Goal: Find specific page/section: Find specific page/section

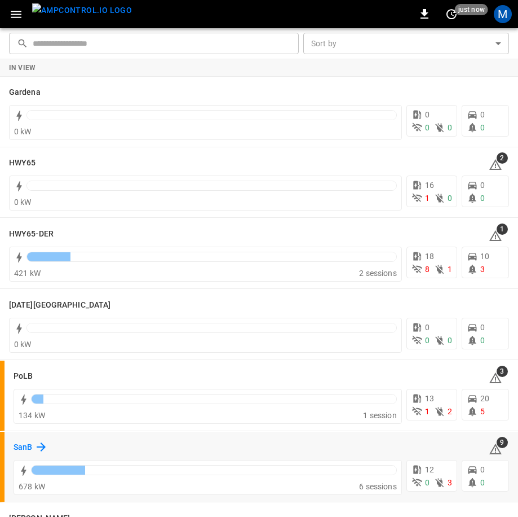
click at [21, 443] on h6 "SanB" at bounding box center [23, 447] width 19 height 12
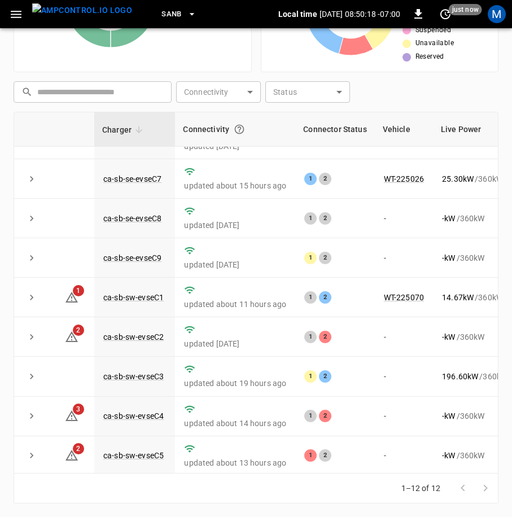
scroll to position [161, 0]
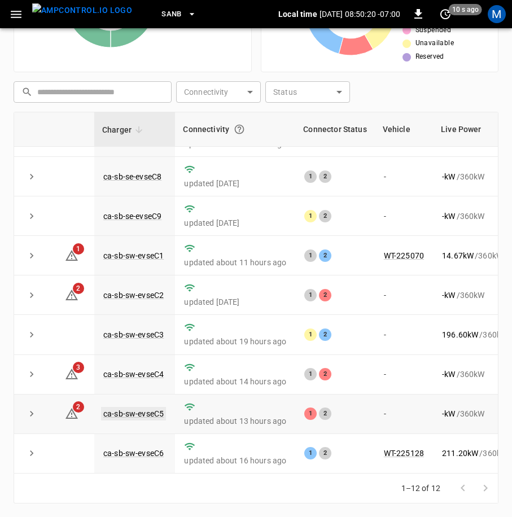
click at [146, 407] on link "ca-sb-sw-evseC5" at bounding box center [133, 414] width 65 height 14
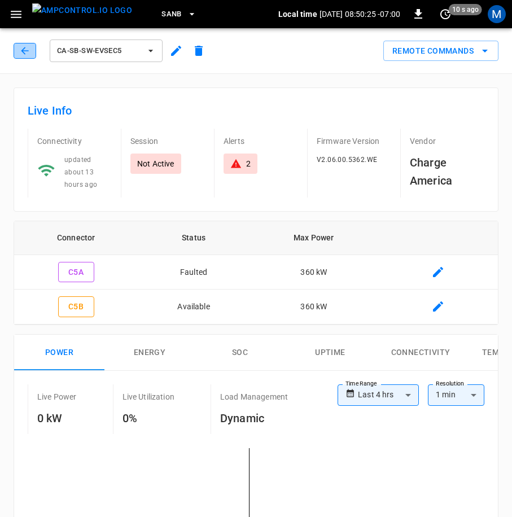
click at [27, 51] on icon "button" at bounding box center [24, 50] width 11 height 11
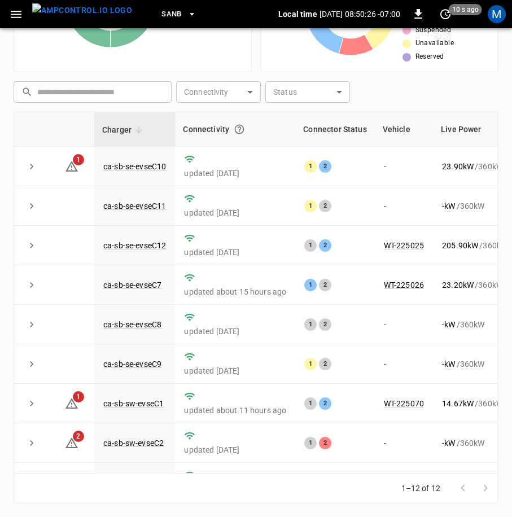
scroll to position [161, 0]
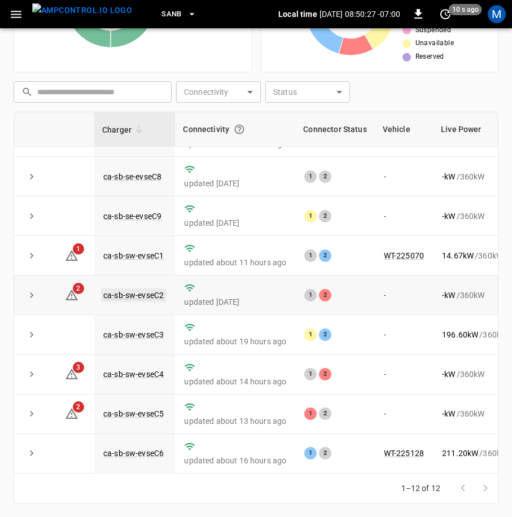
click at [138, 288] on link "ca-sb-sw-evseC2" at bounding box center [133, 295] width 65 height 14
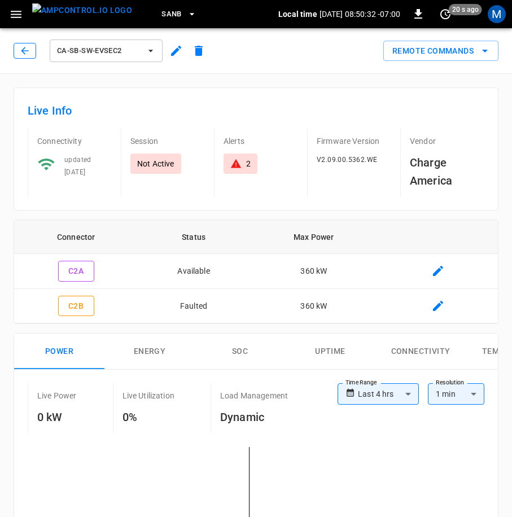
click at [32, 50] on button "button" at bounding box center [25, 51] width 23 height 16
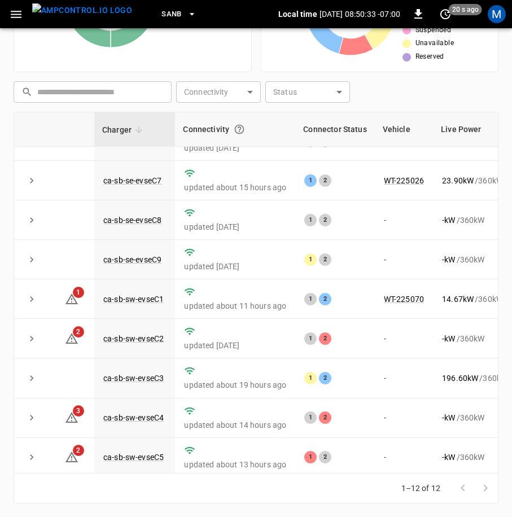
scroll to position [161, 0]
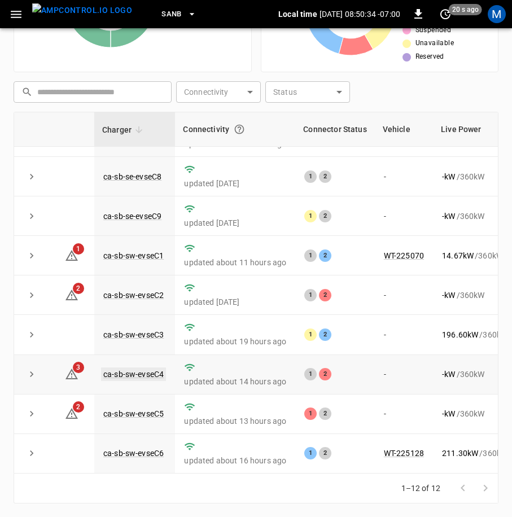
click at [153, 367] on link "ca-sb-sw-evseC4" at bounding box center [133, 374] width 65 height 14
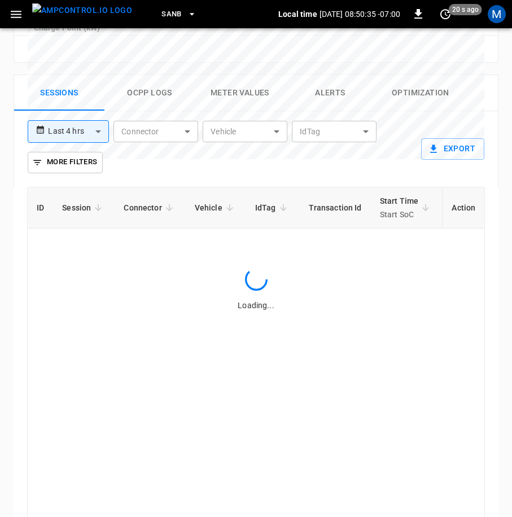
scroll to position [695, 0]
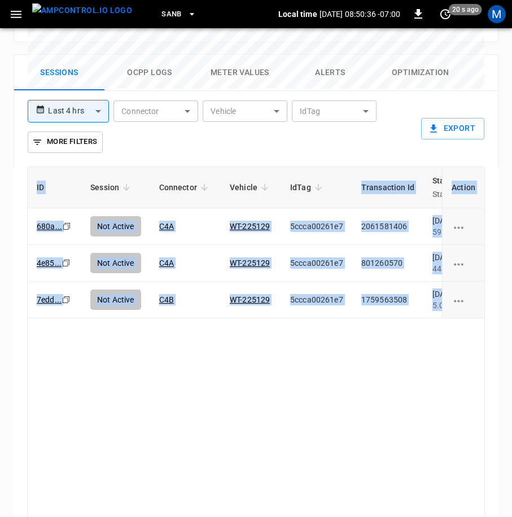
drag, startPoint x: 255, startPoint y: 472, endPoint x: 271, endPoint y: 472, distance: 15.8
click at [271, 472] on div "ID Session Connector Vehicle IdTag Transaction Id Start Time Start SoC End Time…" at bounding box center [256, 362] width 484 height 392
click at [283, 412] on div "ID Session Connector Vehicle IdTag Transaction Id Start Time Start SoC End Time…" at bounding box center [255, 347] width 457 height 362
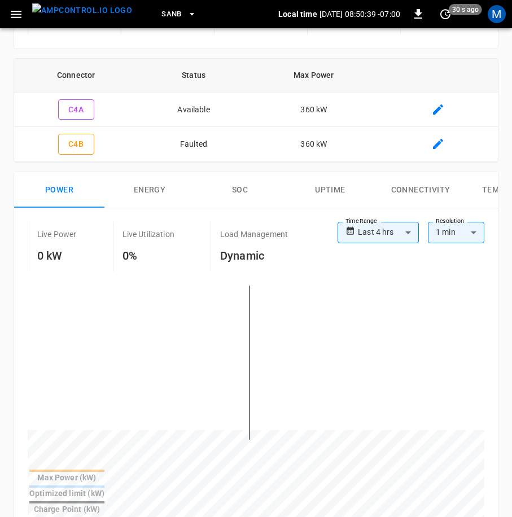
scroll to position [0, 0]
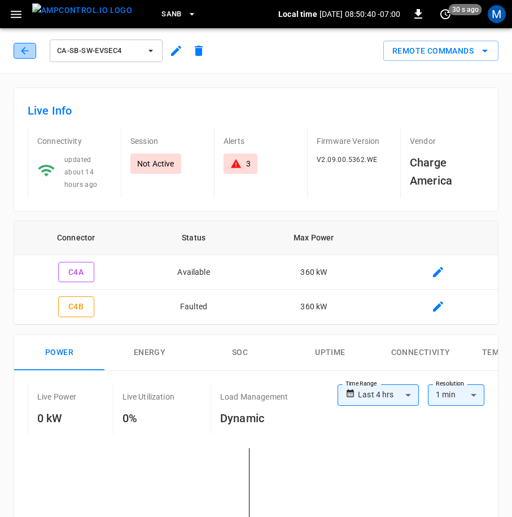
click at [25, 51] on icon "button" at bounding box center [24, 50] width 7 height 7
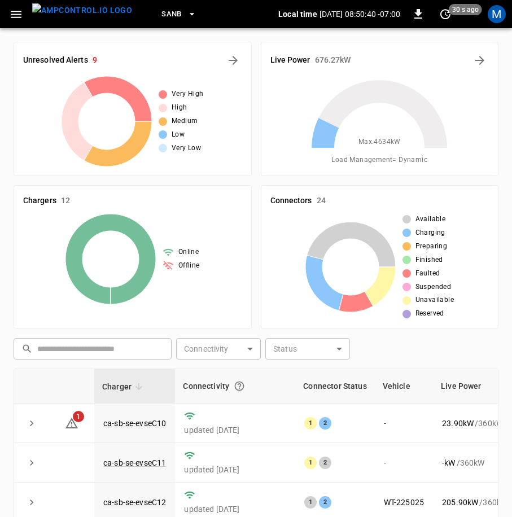
scroll to position [257, 0]
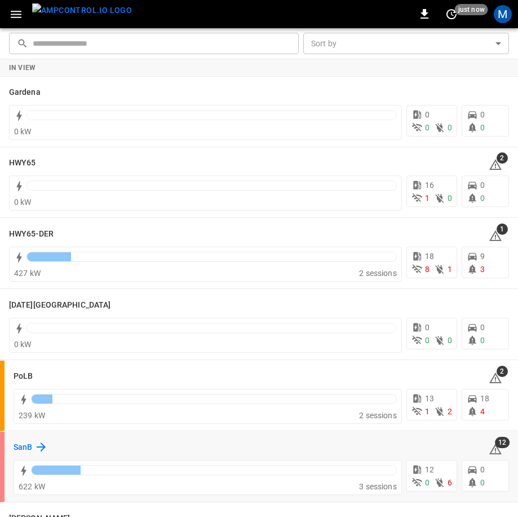
click at [33, 441] on div "SanB" at bounding box center [31, 447] width 34 height 14
